Goal: Information Seeking & Learning: Learn about a topic

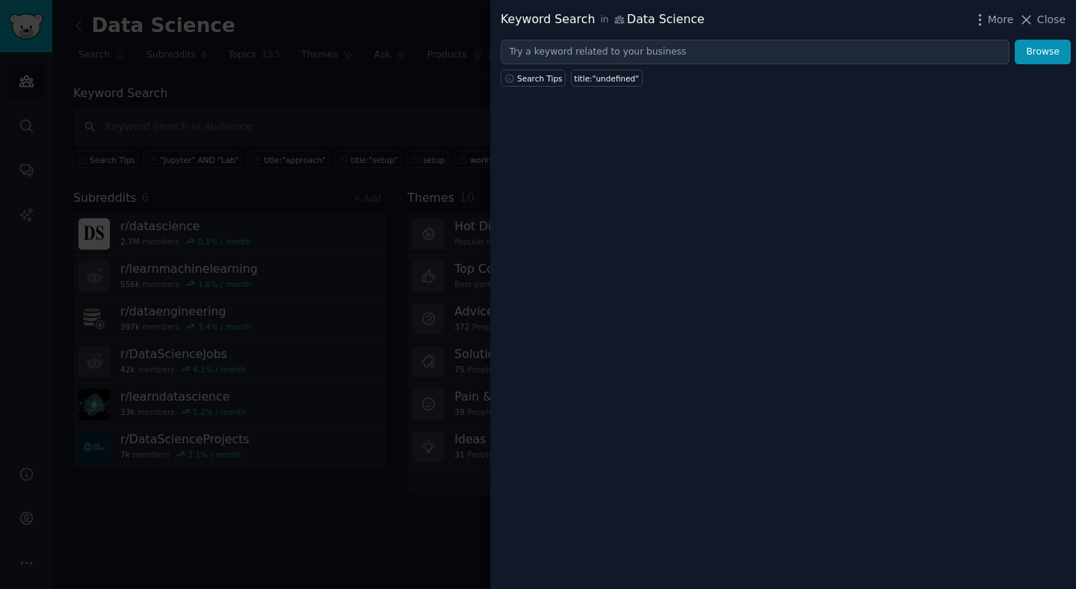
click at [275, 103] on div at bounding box center [538, 294] width 1076 height 589
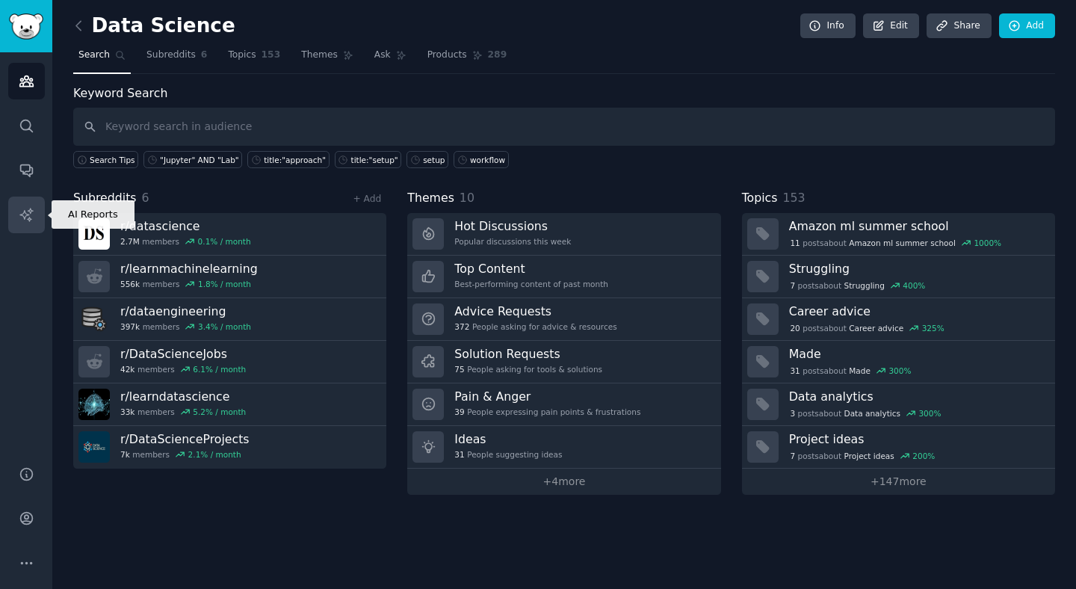
click at [34, 220] on link "AI Reports" at bounding box center [26, 215] width 37 height 37
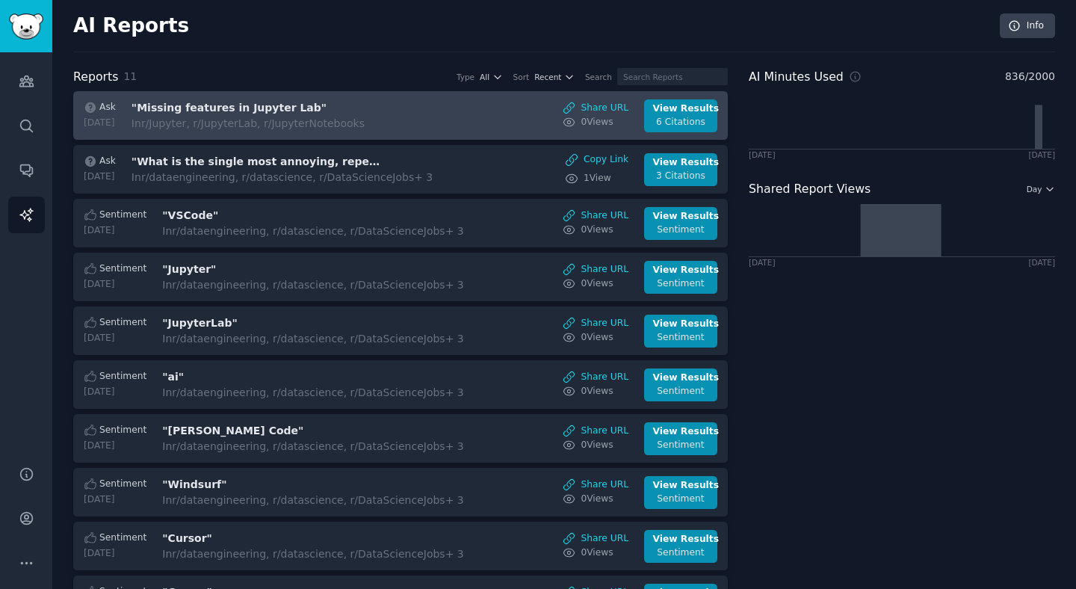
click at [365, 109] on h3 ""Missing features in Jupyter Lab"" at bounding box center [257, 108] width 251 height 16
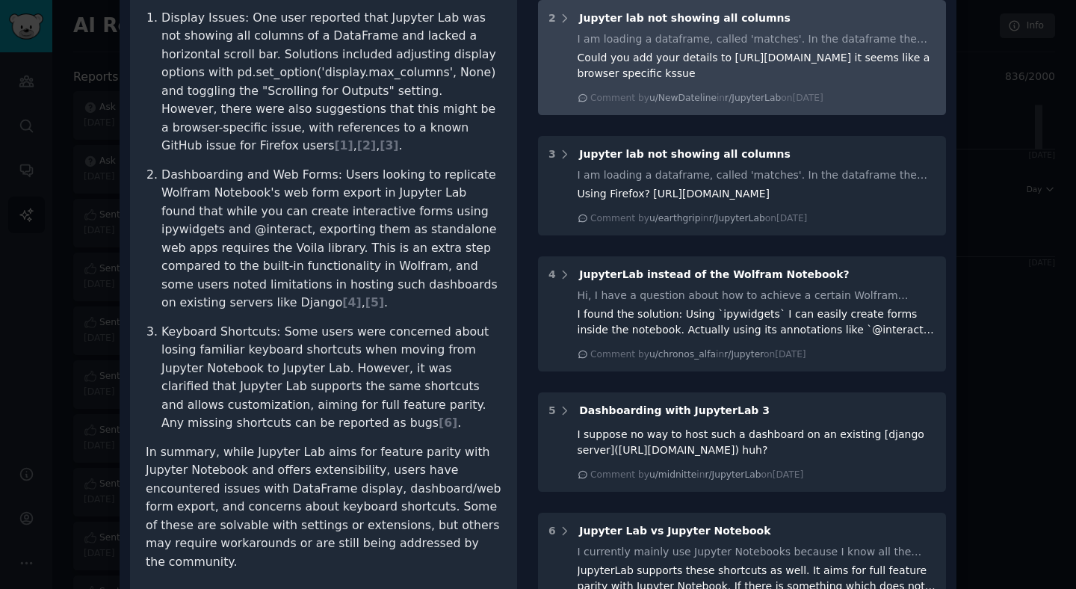
scroll to position [489, 0]
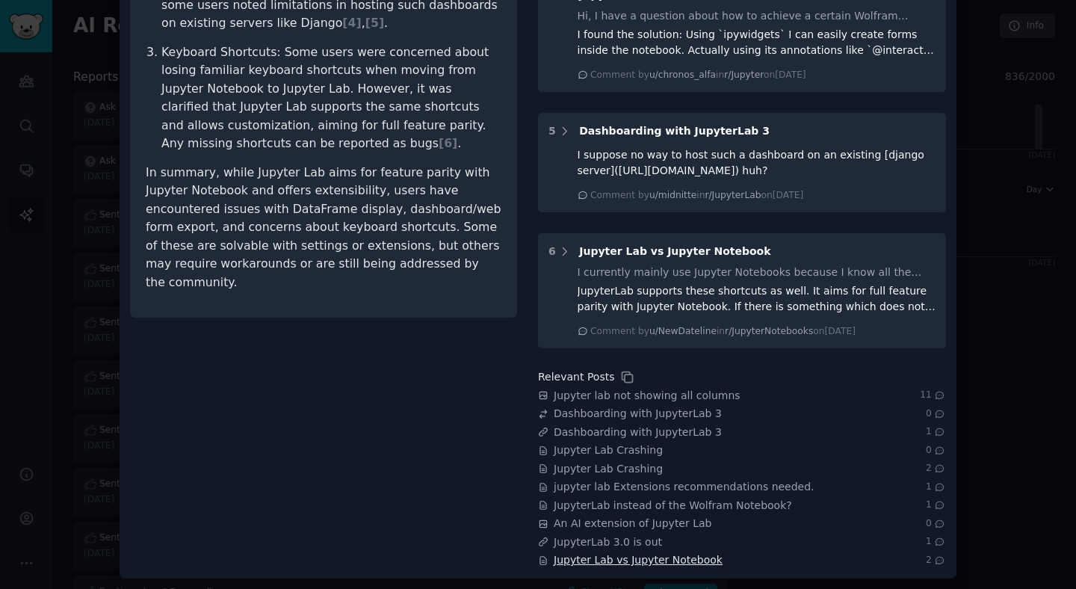
click at [694, 564] on span "Jupyter Lab vs Jupyter Notebook" at bounding box center [638, 560] width 169 height 16
click at [963, 171] on div at bounding box center [538, 294] width 1076 height 589
